Goal: Information Seeking & Learning: Check status

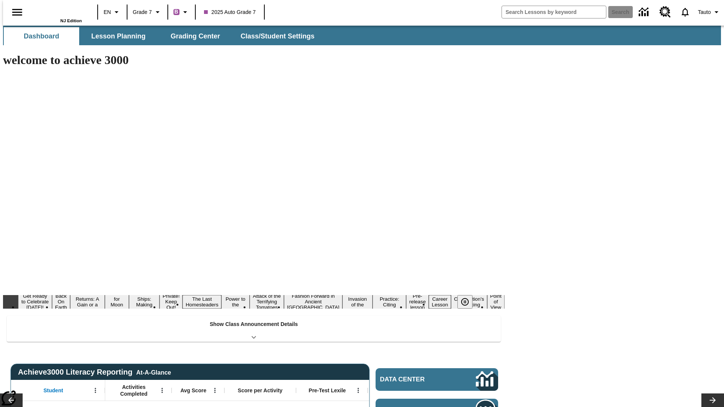
type input "-1"
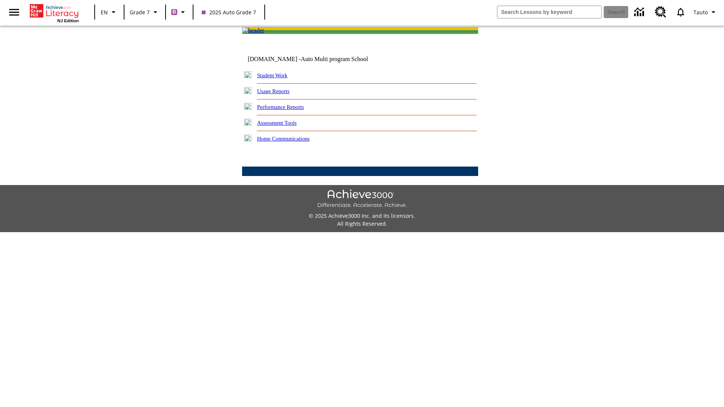
click at [289, 110] on link "Performance Reports" at bounding box center [280, 107] width 47 height 6
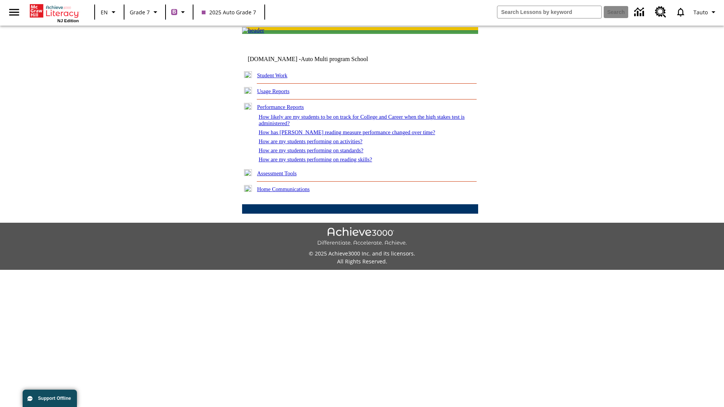
click at [323, 163] on link "How are my students performing on reading skills?" at bounding box center [316, 160] width 114 height 6
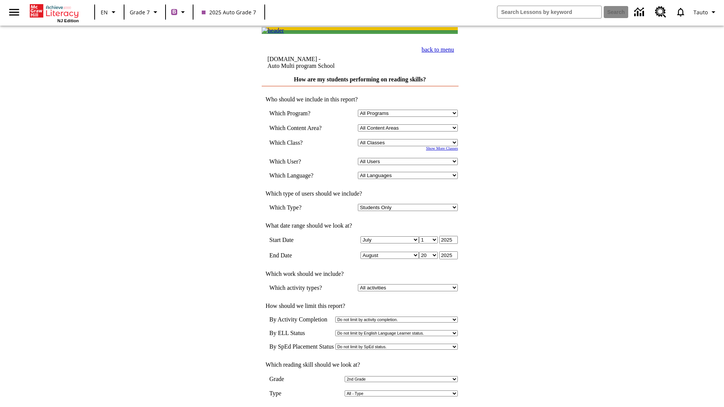
select select "2"
click at [361, 407] on input "View Report" at bounding box center [360, 415] width 36 height 8
select select "2348140"
